Goal: Information Seeking & Learning: Understand process/instructions

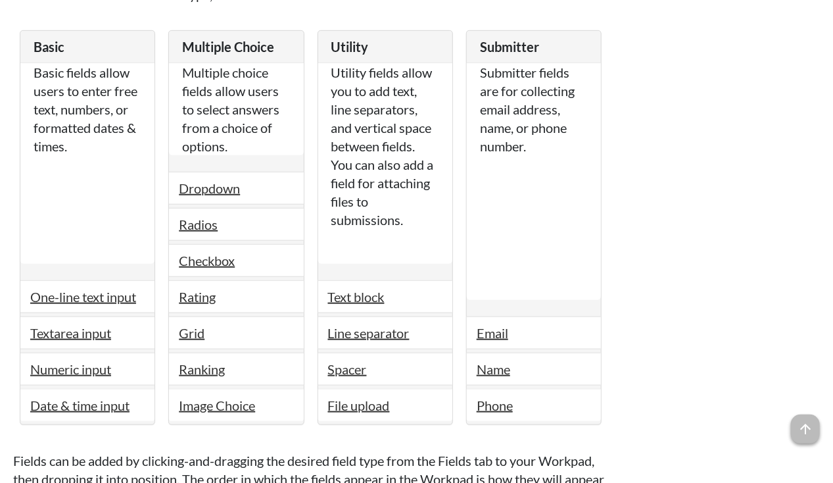
scroll to position [2300, 0]
click at [208, 220] on link "Radios" at bounding box center [198, 224] width 39 height 16
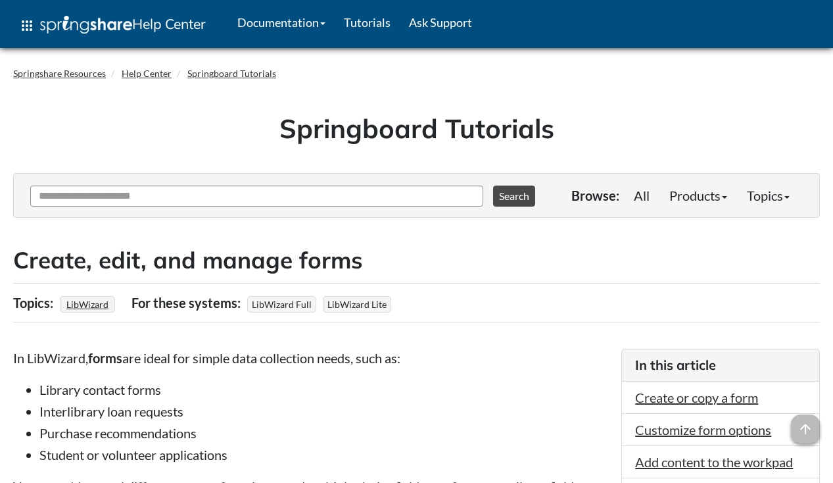
scroll to position [2300, 0]
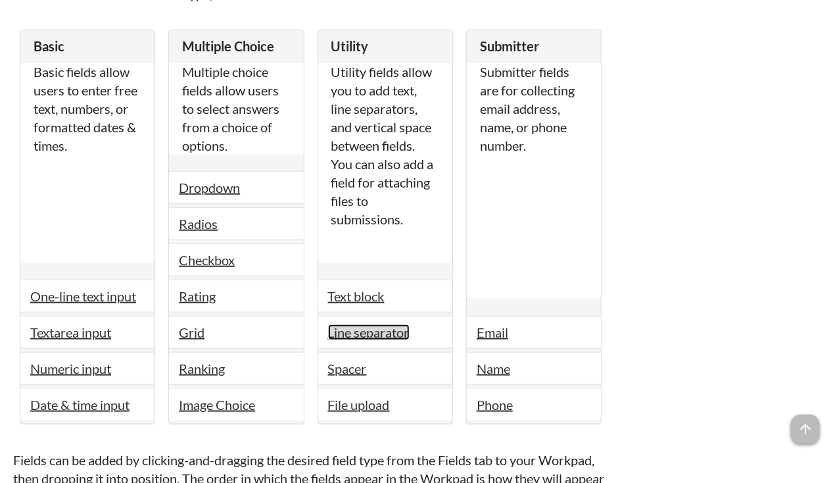
click at [364, 325] on link "Line separator" at bounding box center [369, 332] width 82 height 16
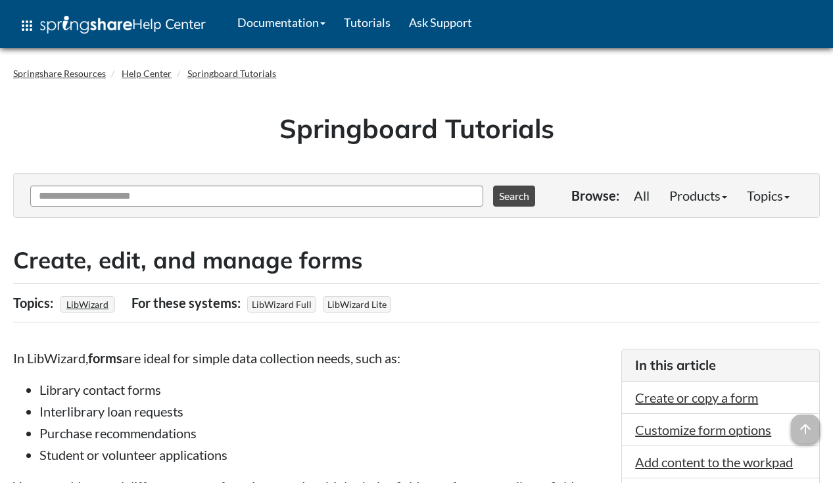
scroll to position [2300, 0]
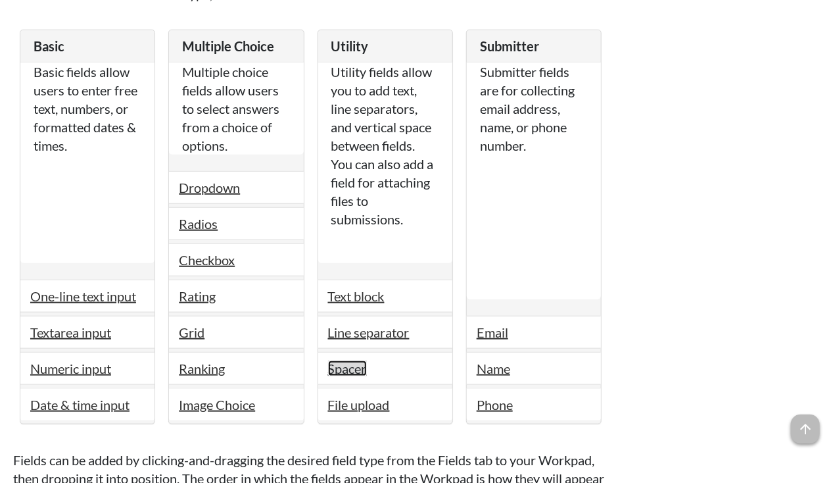
click at [358, 360] on link "Spacer" at bounding box center [347, 368] width 39 height 16
